Goal: Task Accomplishment & Management: Use online tool/utility

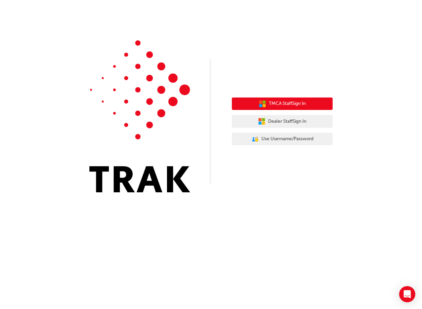
click at [287, 107] on span "TMCA Staff Sign In" at bounding box center [287, 104] width 37 height 8
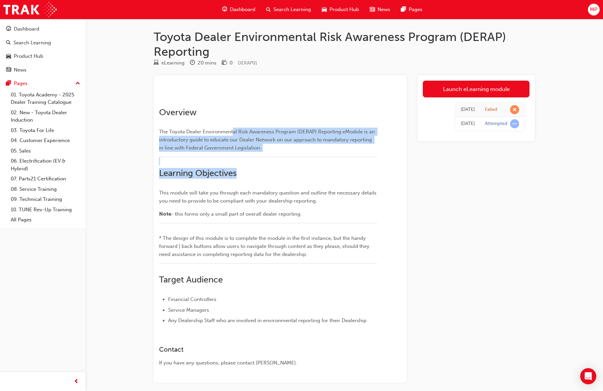
drag, startPoint x: 234, startPoint y: 206, endPoint x: 293, endPoint y: 245, distance: 71.1
click at [293, 245] on div "﻿ Overview The Toyota Dealer Environmental Risk Awareness Program (DERAP) Repor…" at bounding box center [268, 205] width 218 height 239
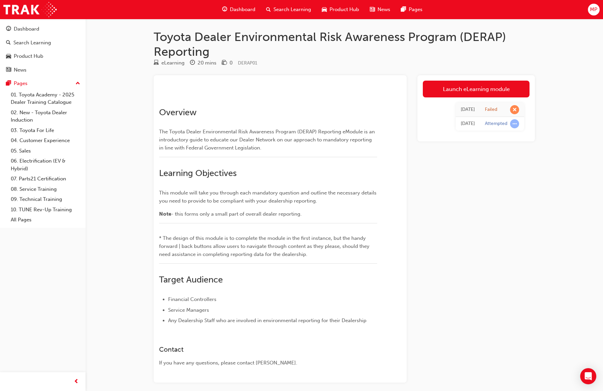
click at [421, 255] on div "Launch eLearning module Wed 11 Jun 2025 Failed Wed 11 Jun 2025 Attempted" at bounding box center [476, 229] width 117 height 308
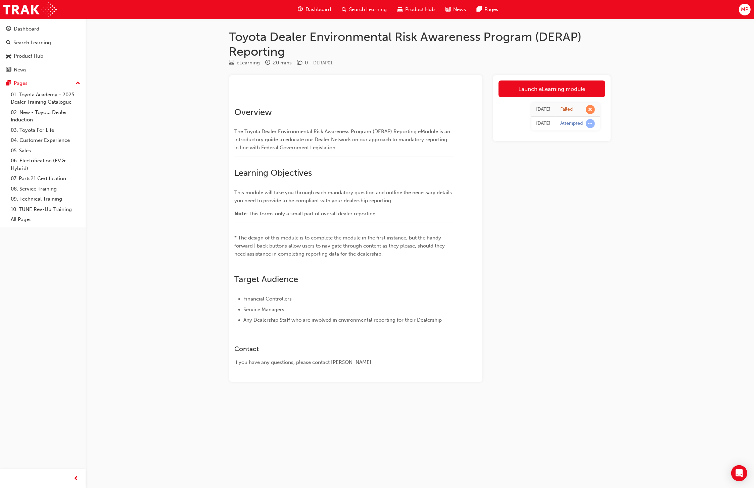
click at [421, 308] on div "Toyota Dealer Environmental Risk Awareness Program (DERAP) Reporting eLearning …" at bounding box center [377, 244] width 754 height 488
click at [421, 122] on span "learningRecordVerb_ATTEMPT-icon" at bounding box center [590, 123] width 9 height 9
click at [362, 179] on h2 "Learning Objectives" at bounding box center [344, 173] width 218 height 11
click at [421, 120] on div "Wed 11 Jun 2025" at bounding box center [543, 124] width 14 height 8
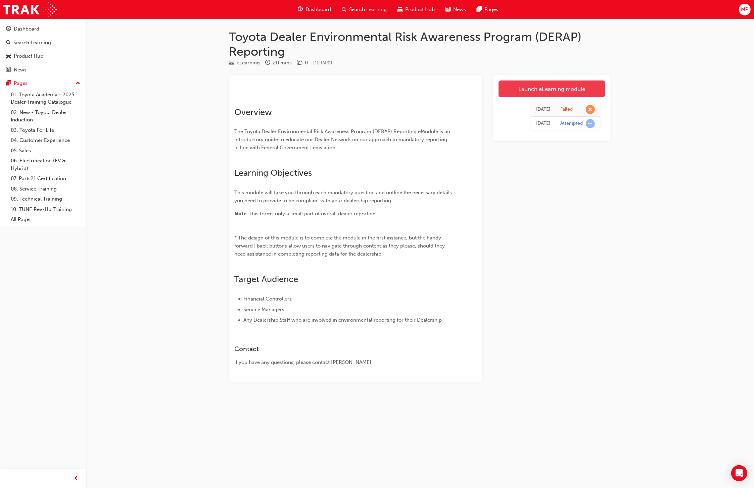
click at [421, 81] on link "Launch eLearning module" at bounding box center [552, 89] width 107 height 17
